Goal: Use online tool/utility: Use online tool/utility

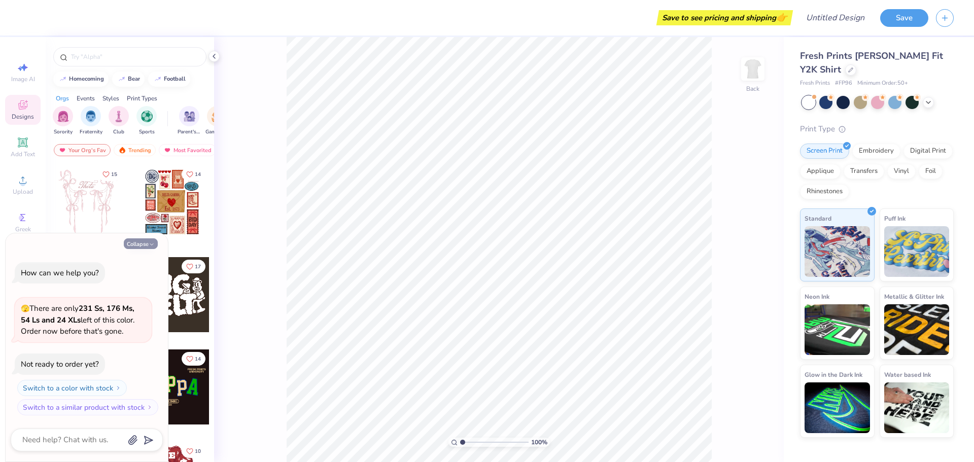
click at [153, 240] on button "Collapse" at bounding box center [141, 243] width 34 height 11
type textarea "x"
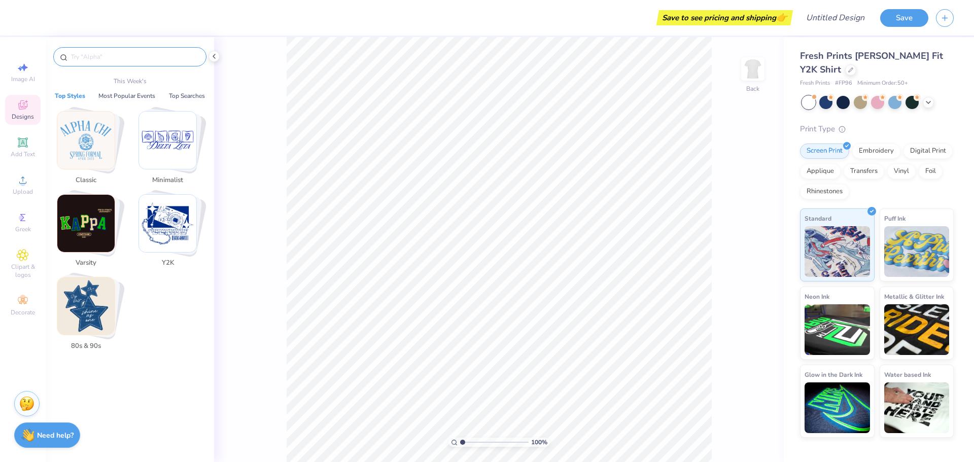
click at [116, 58] on input "text" at bounding box center [135, 57] width 130 height 10
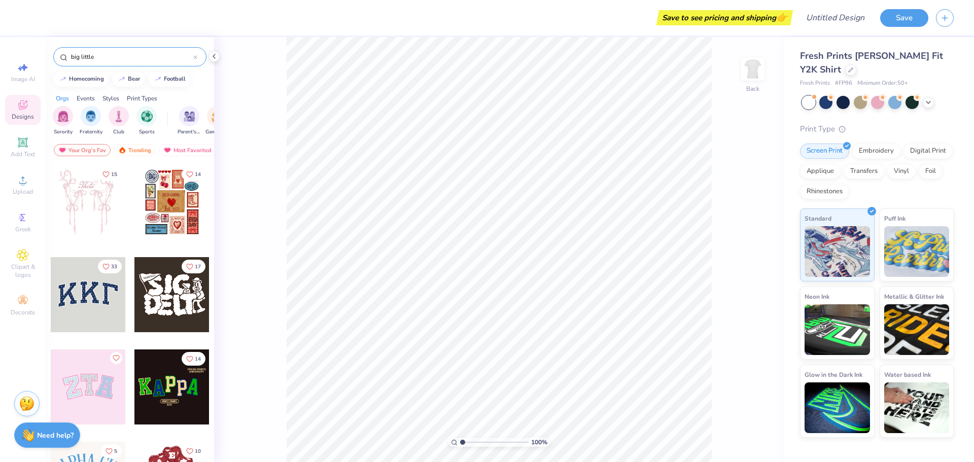
type input "big little"
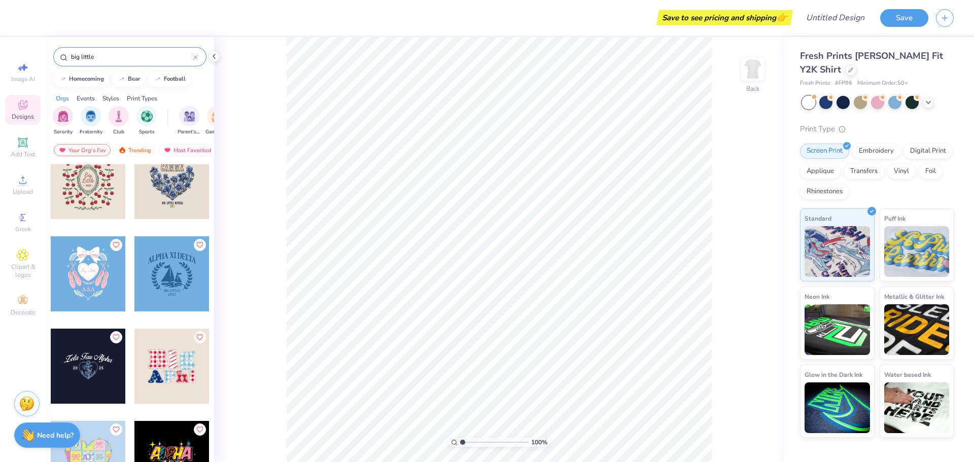
scroll to position [1221, 0]
click at [105, 270] on div at bounding box center [163, 273] width 225 height 75
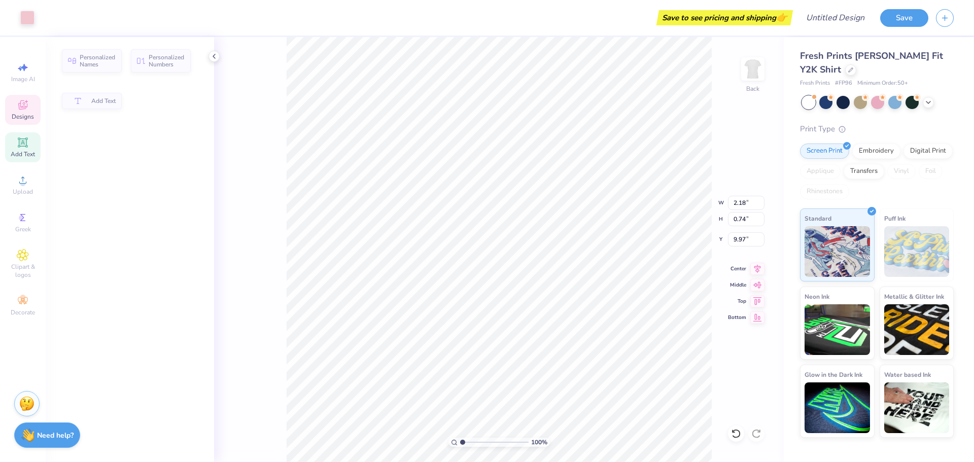
type input "2.18"
type input "0.74"
type input "9.97"
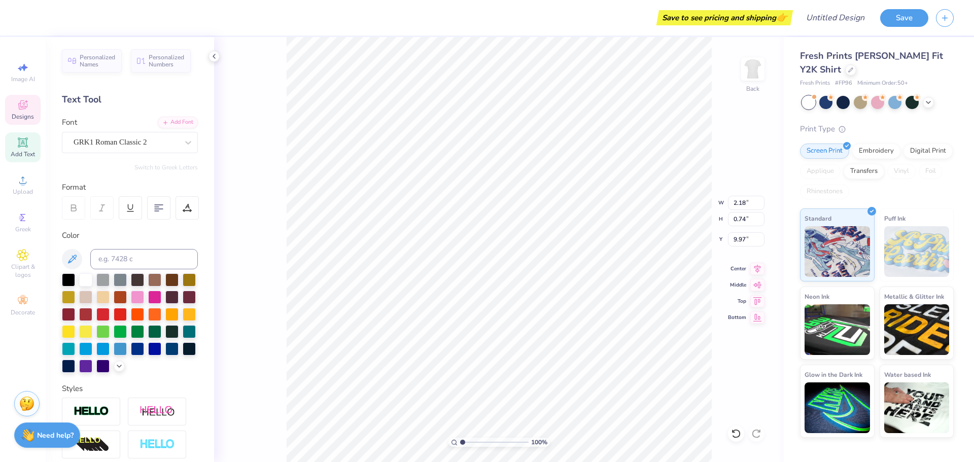
scroll to position [8, 1]
type textarea "kax"
click at [25, 116] on span "Designs" at bounding box center [23, 117] width 22 height 8
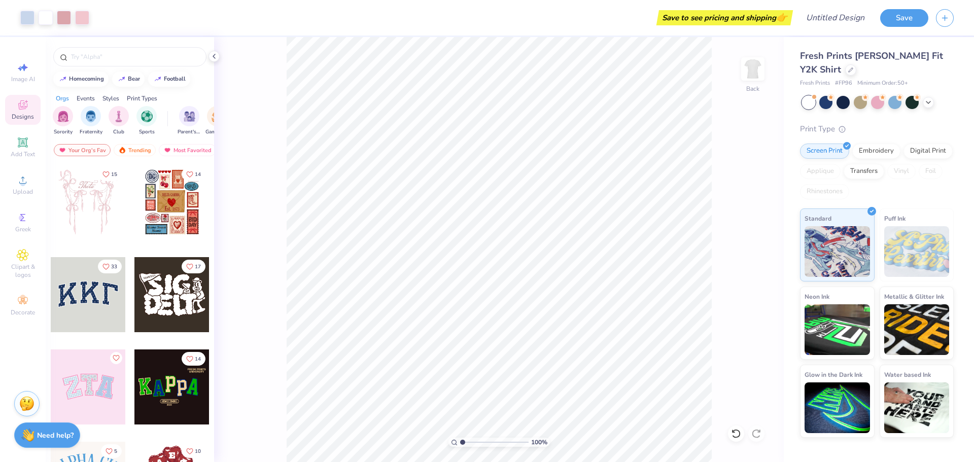
click at [131, 68] on div at bounding box center [130, 54] width 168 height 34
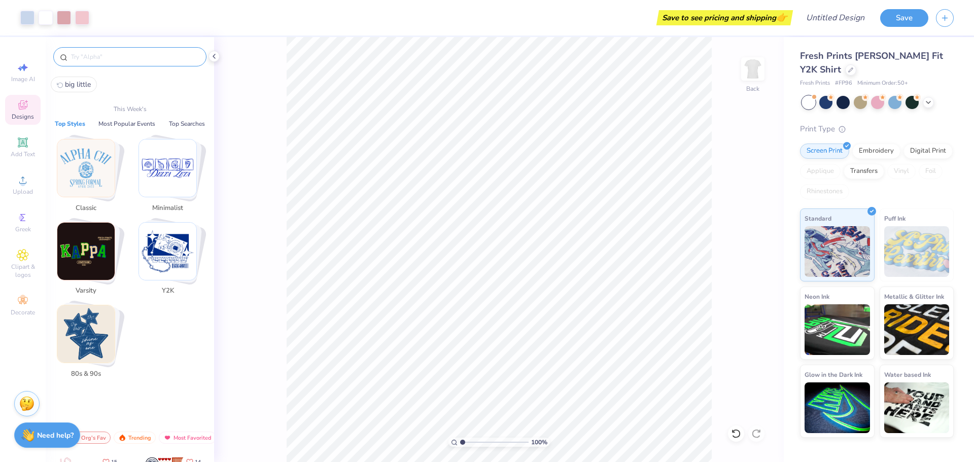
click at [124, 61] on input "text" at bounding box center [135, 57] width 130 height 10
click at [75, 84] on span "big little" at bounding box center [78, 85] width 26 height 10
type input "big little"
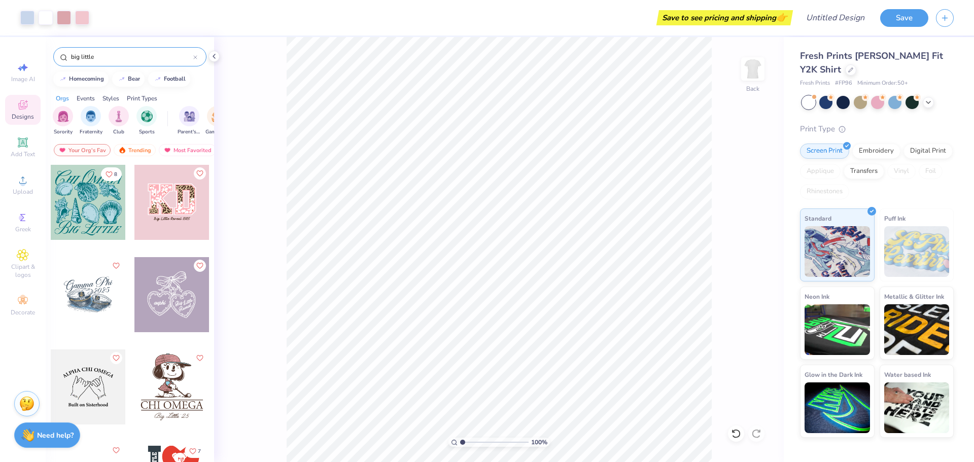
click at [134, 300] on div at bounding box center [96, 294] width 75 height 75
click at [735, 435] on icon at bounding box center [736, 433] width 10 height 10
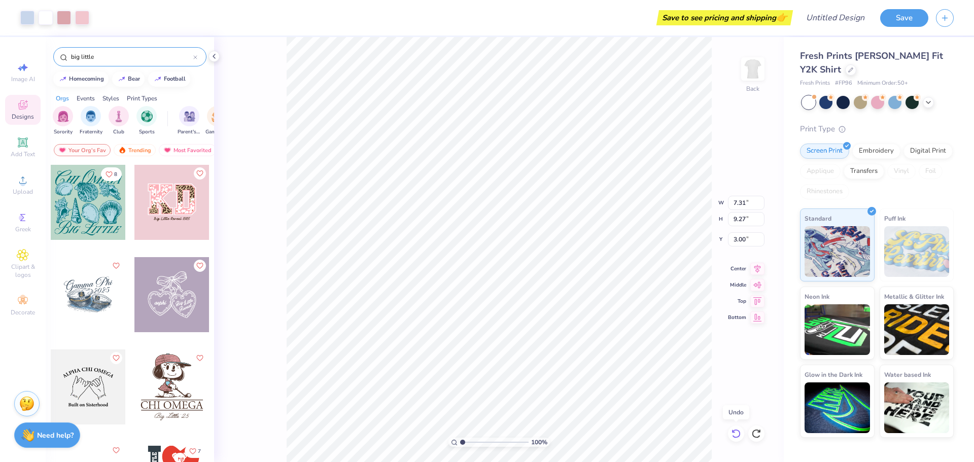
click at [735, 435] on icon at bounding box center [736, 433] width 10 height 10
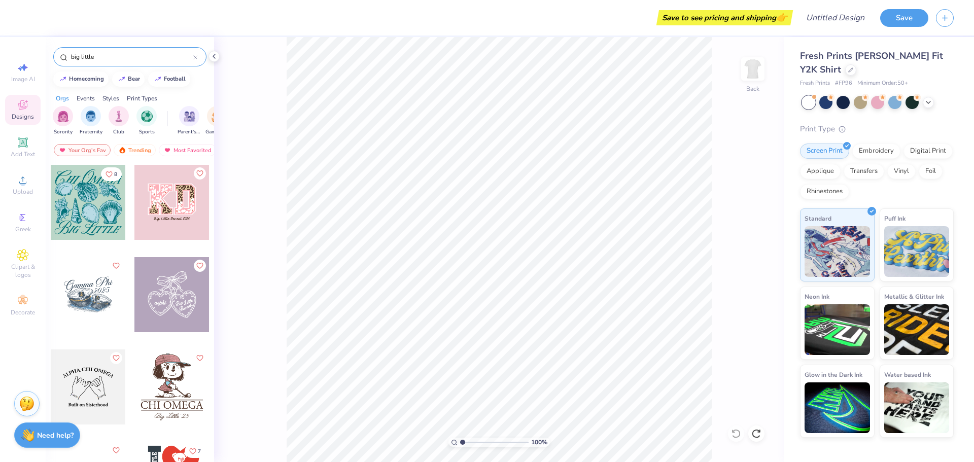
click at [169, 306] on div at bounding box center [171, 294] width 75 height 75
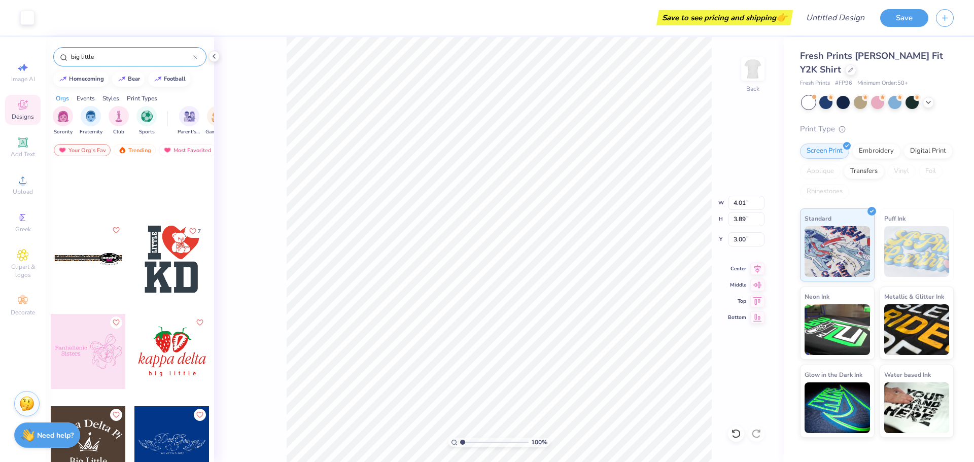
scroll to position [415, 0]
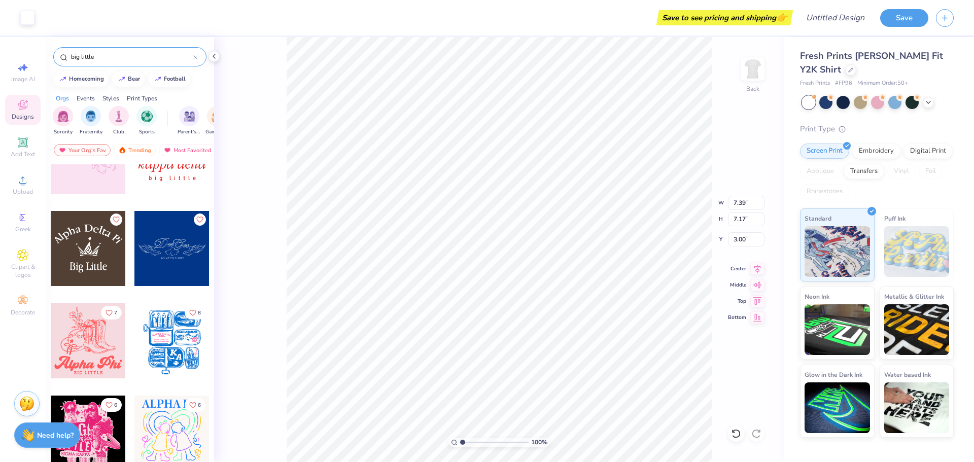
type input "7.39"
type input "7.17"
type input "4.70"
type input "4.56"
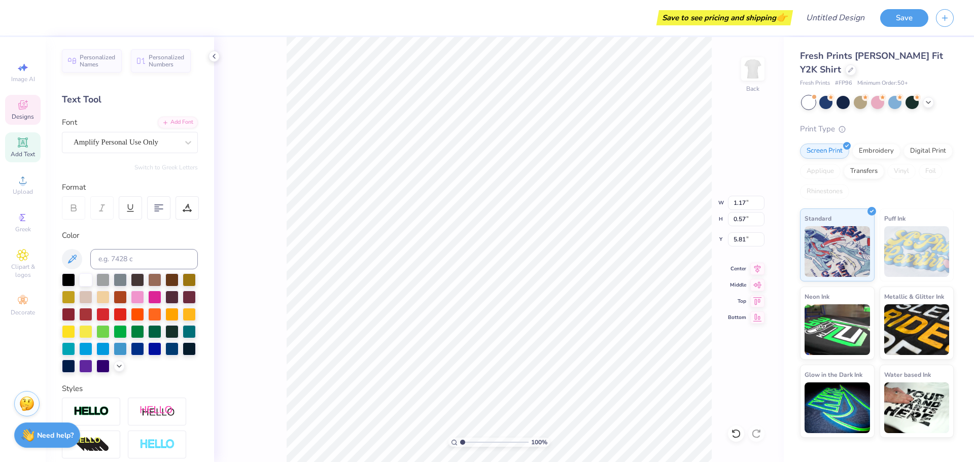
scroll to position [9, 1]
type textarea "kdchi"
type input "0.91"
type input "0.63"
type input "5.66"
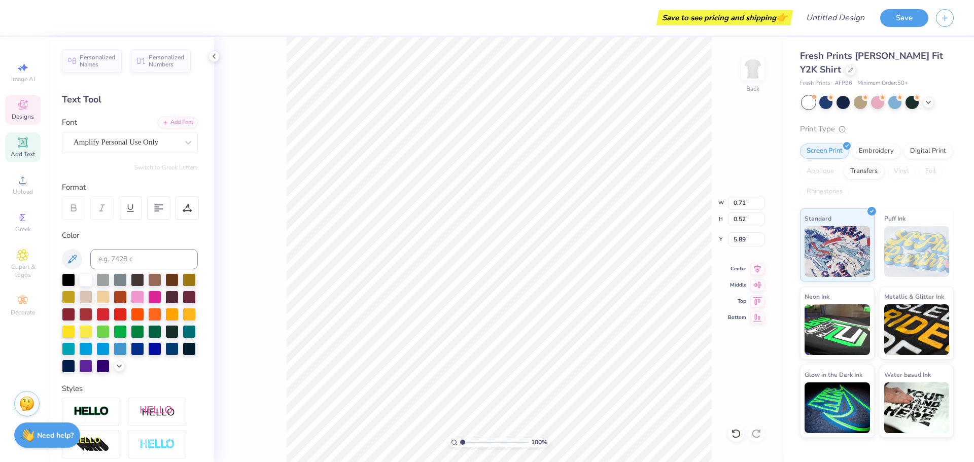
type input "1.38"
type input "1.01"
type input "5.75"
type input "1.67"
type input "0.62"
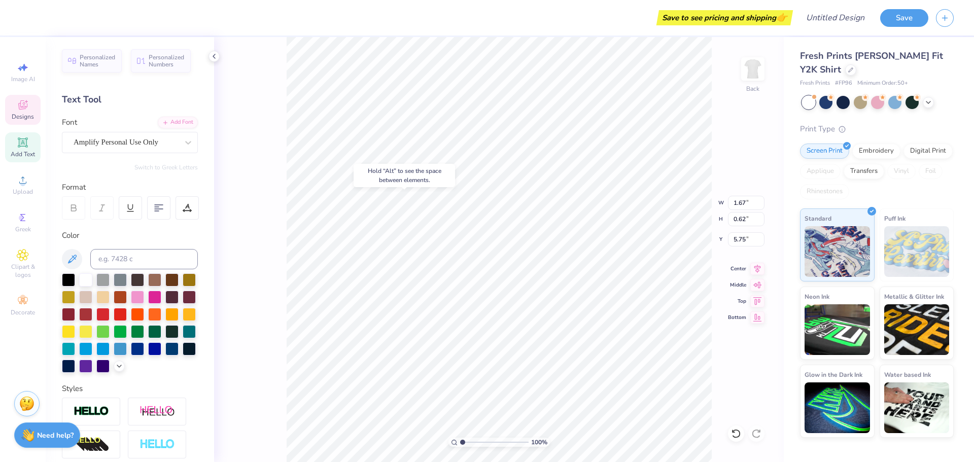
type input "5.75"
type textarea "Big sis"
type input "1.28"
type input "2.11"
type input "5.20"
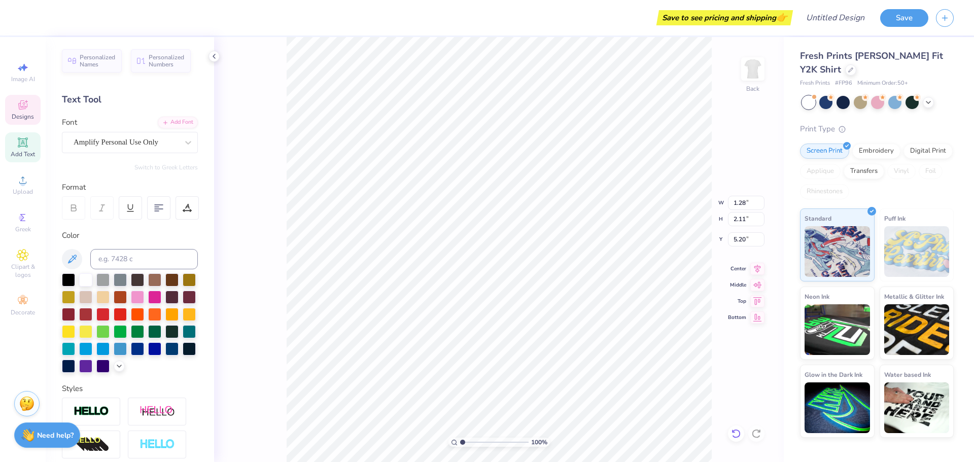
click at [736, 435] on icon at bounding box center [736, 433] width 10 height 10
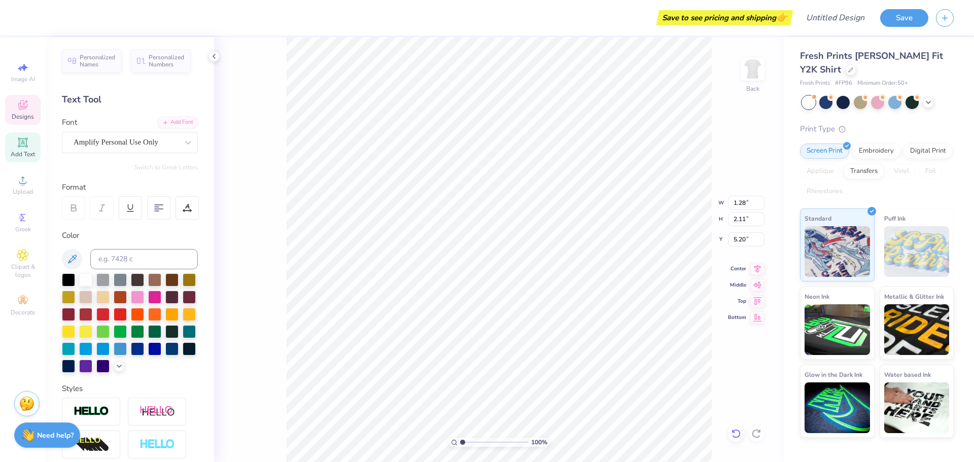
click at [736, 435] on icon at bounding box center [736, 433] width 10 height 10
type input "0.71"
type input "0.52"
type input "5.89"
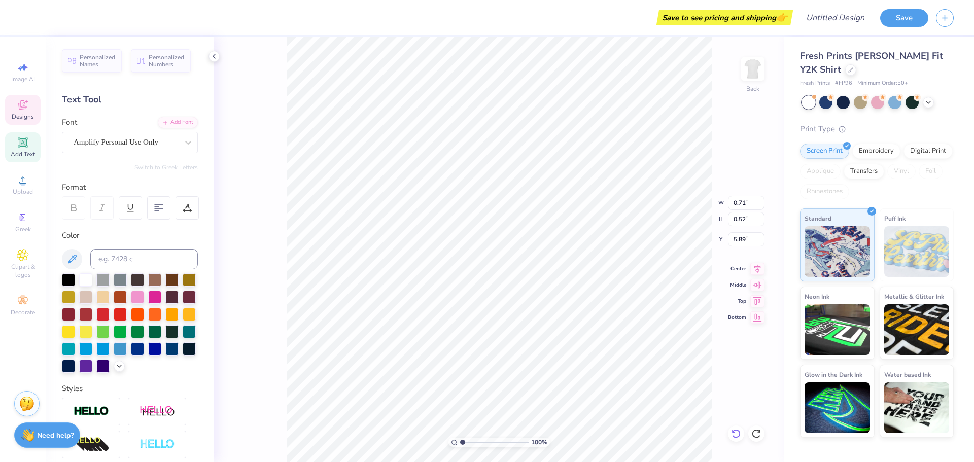
click at [736, 435] on icon at bounding box center [736, 433] width 10 height 10
type textarea "sis"
type textarea "sister"
type input "4.70"
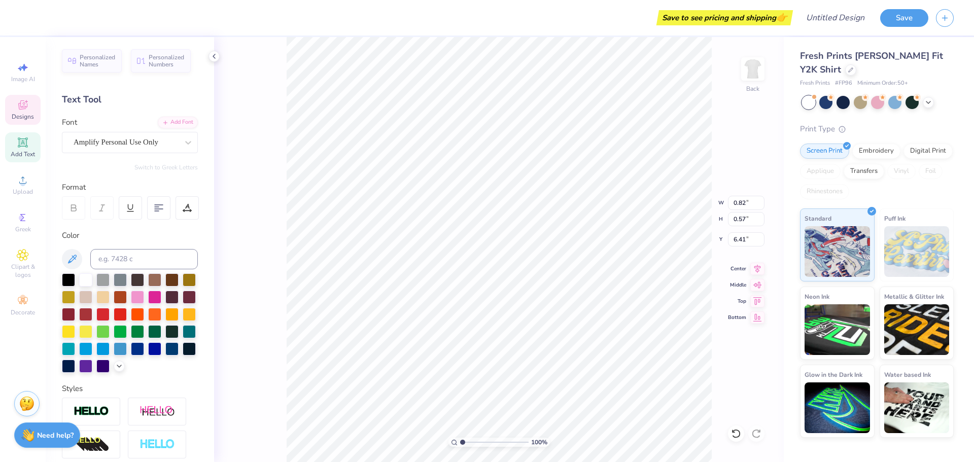
type input "4.56"
type input "3.00"
click at [27, 114] on span "Designs" at bounding box center [23, 117] width 22 height 8
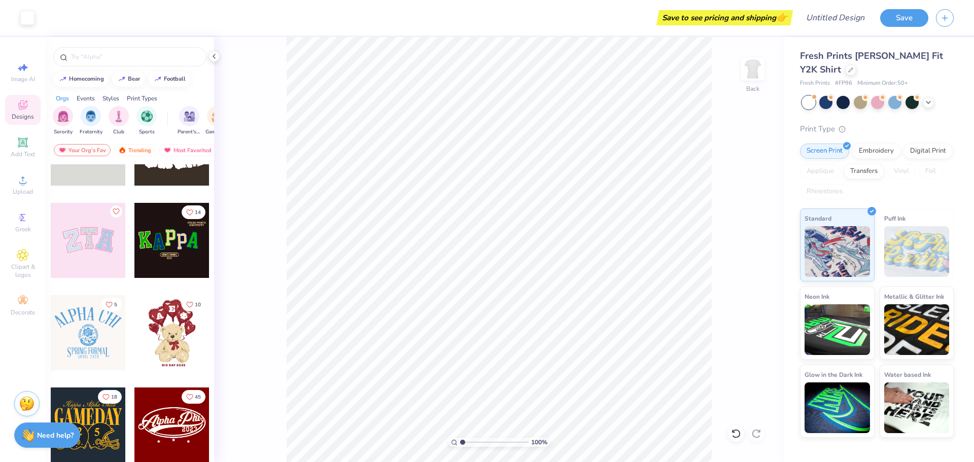
scroll to position [147, 0]
click at [103, 61] on input "text" at bounding box center [135, 57] width 130 height 10
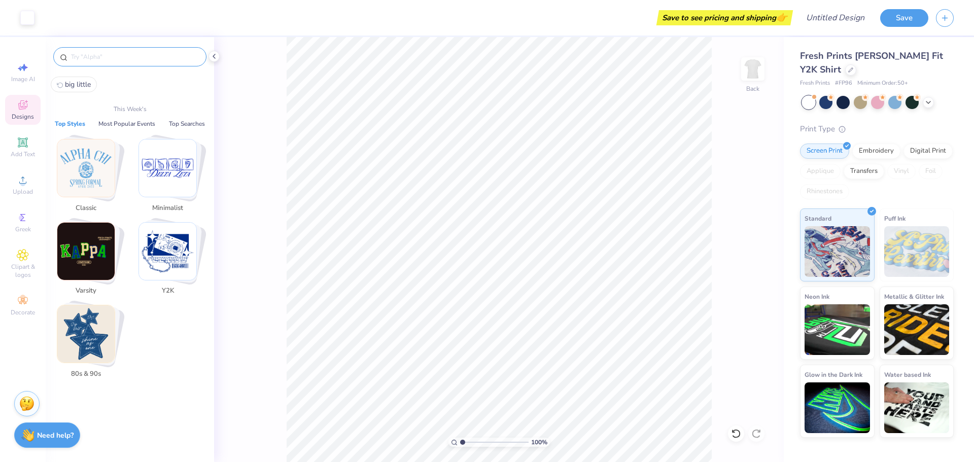
click at [79, 82] on span "big little" at bounding box center [78, 85] width 26 height 10
type input "big little"
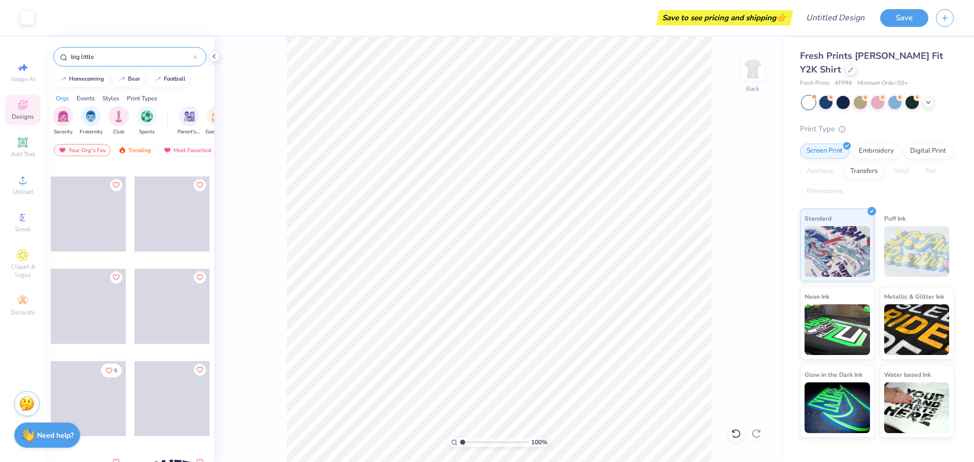
scroll to position [4059, 0]
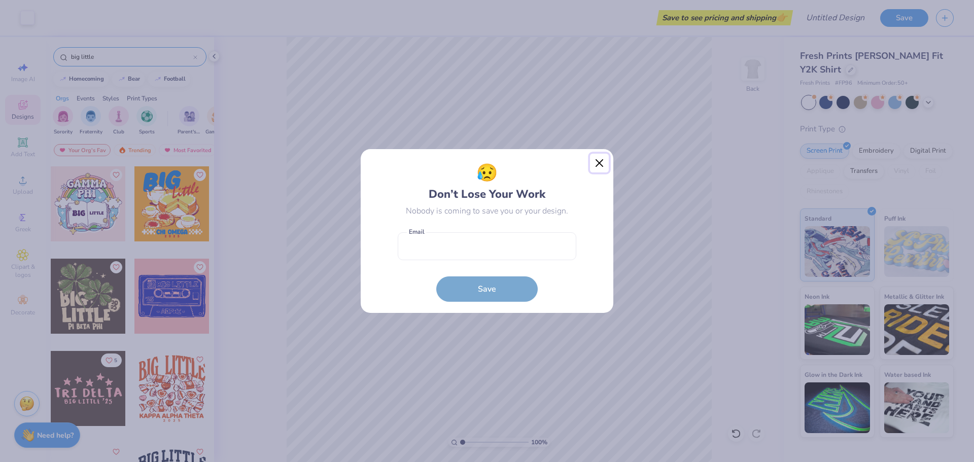
click at [594, 158] on button "Close" at bounding box center [599, 163] width 19 height 19
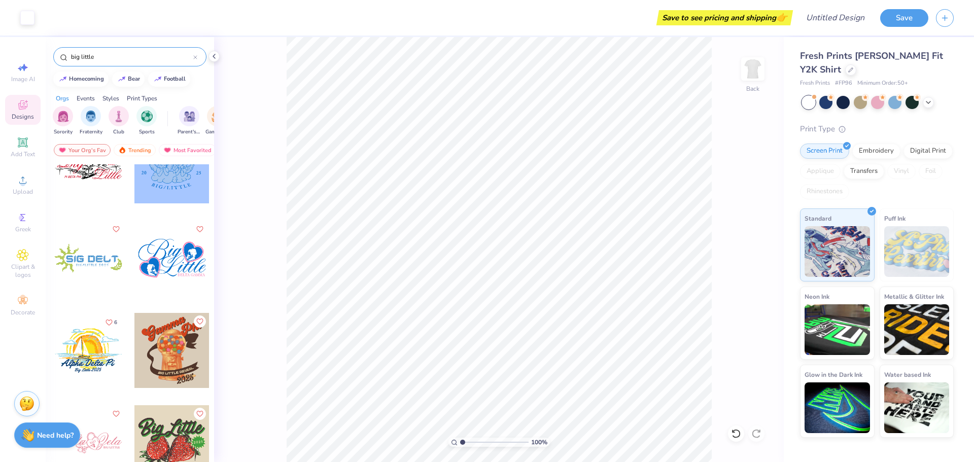
scroll to position [3335, 0]
